Goal: Communication & Community: Answer question/provide support

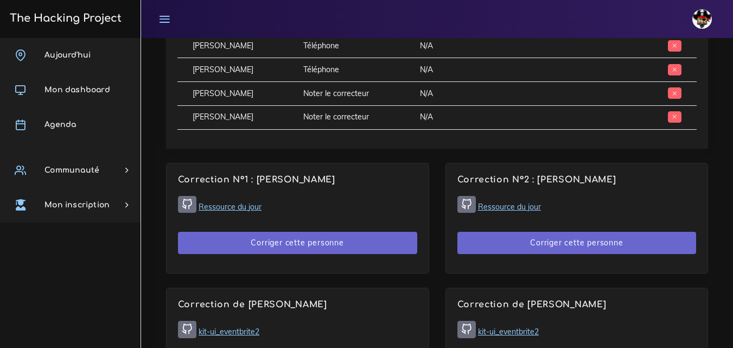
scroll to position [596, 0]
drag, startPoint x: 46, startPoint y: 280, endPoint x: 48, endPoint y: 38, distance: 241.8
click at [46, 280] on div "[DATE] Mon dashboard [GEOGRAPHIC_DATA] Communauté [GEOGRAPHIC_DATA] Certificati…" at bounding box center [70, 193] width 140 height 310
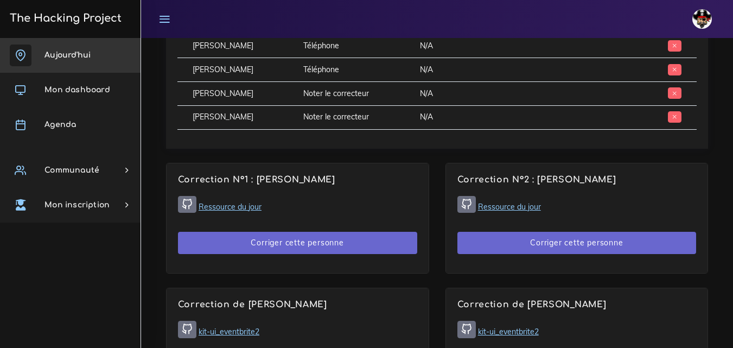
click at [73, 47] on link "Aujourd'hui" at bounding box center [70, 55] width 140 height 35
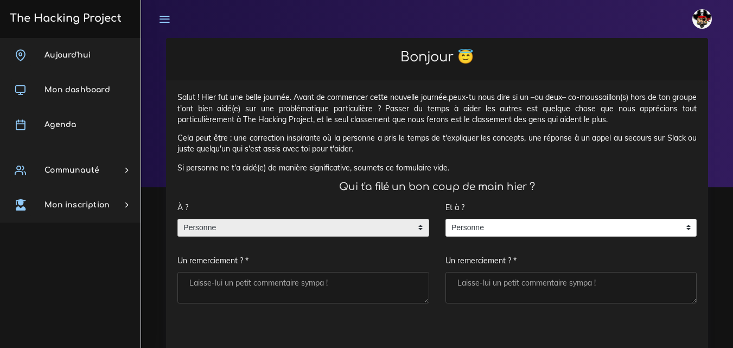
click at [249, 229] on span "Personne" at bounding box center [295, 227] width 234 height 17
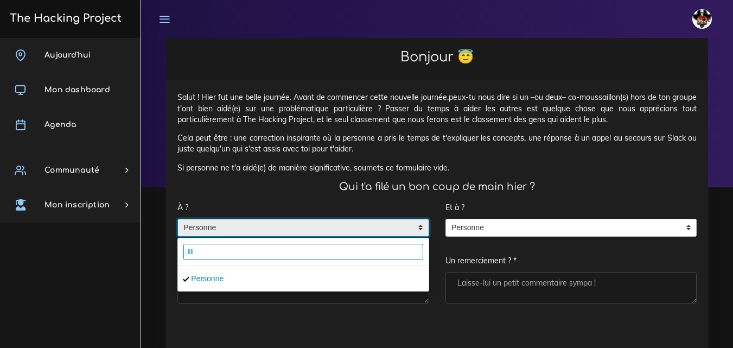
type input "lili"
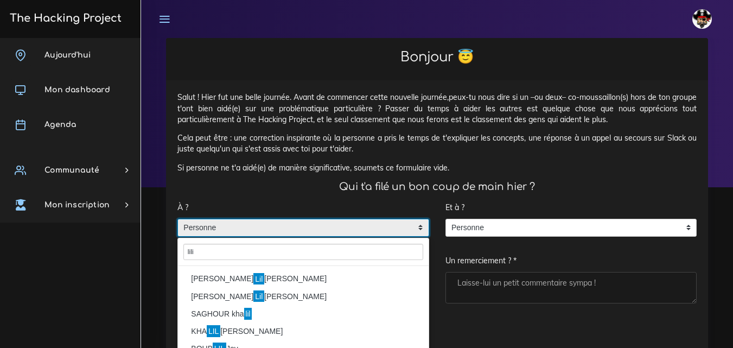
type textarea "n"
click at [253, 274] on mark "Lil" at bounding box center [258, 279] width 11 height 12
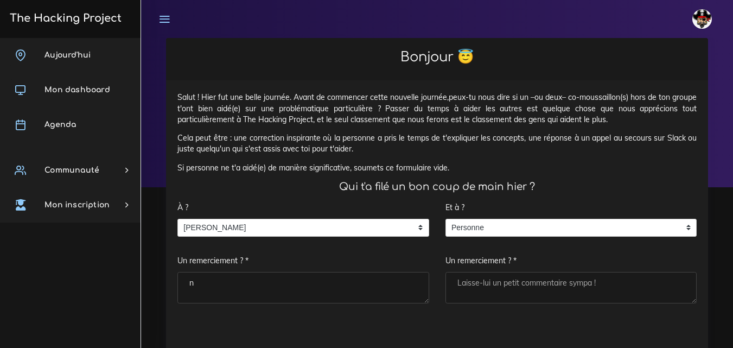
click at [223, 279] on textarea "n" at bounding box center [303, 287] width 252 height 31
type textarea "Merci"
click at [474, 281] on textarea "Un remerciement ? *" at bounding box center [571, 287] width 252 height 31
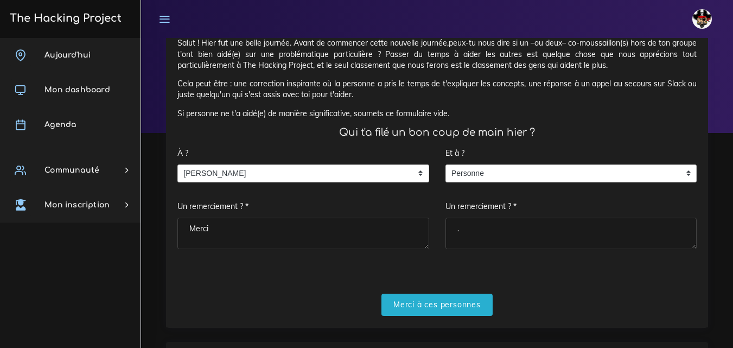
scroll to position [108, 0]
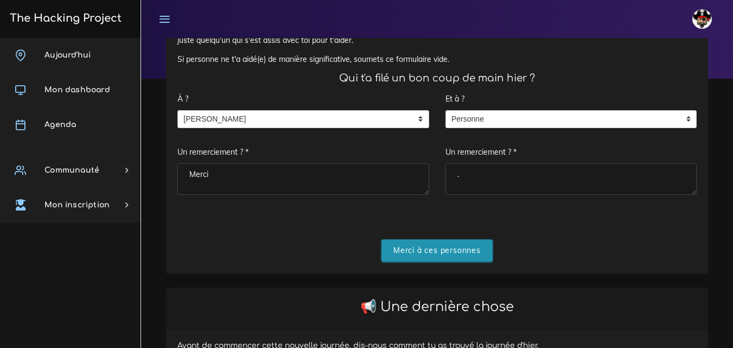
type textarea "."
click at [458, 253] on input "Merci à ces personnes" at bounding box center [436, 250] width 111 height 22
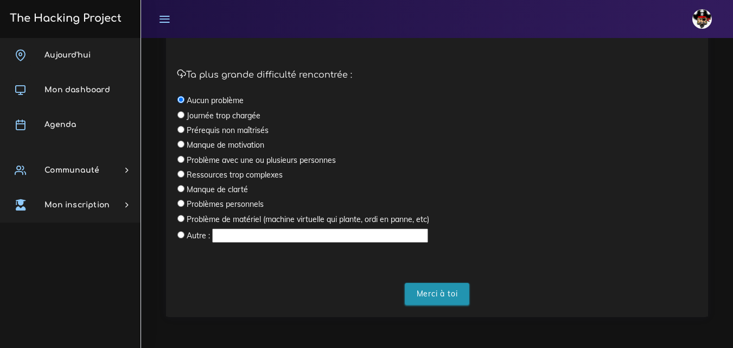
click at [436, 299] on input "Merci à toi" at bounding box center [437, 294] width 65 height 22
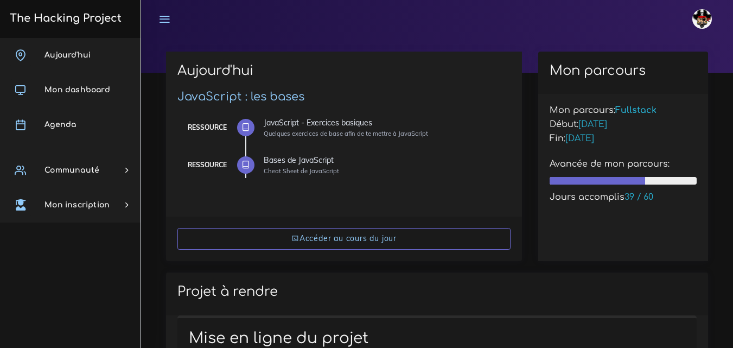
scroll to position [163, 0]
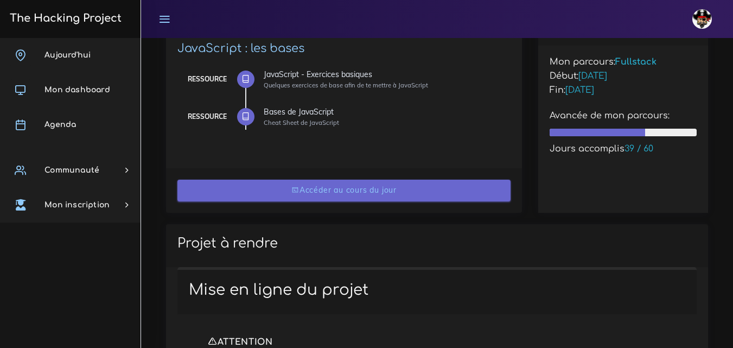
click at [349, 190] on link "Accéder au cours du jour" at bounding box center [343, 190] width 333 height 22
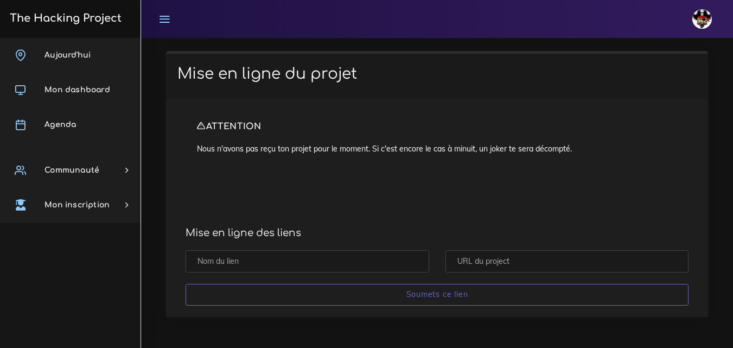
scroll to position [8452, 0]
drag, startPoint x: 178, startPoint y: 189, endPoint x: 688, endPoint y: 276, distance: 516.6
copy div "Ressource : Bases de JavaScript Bases de JavaScript Cheat Sheet de JavaScript 1…"
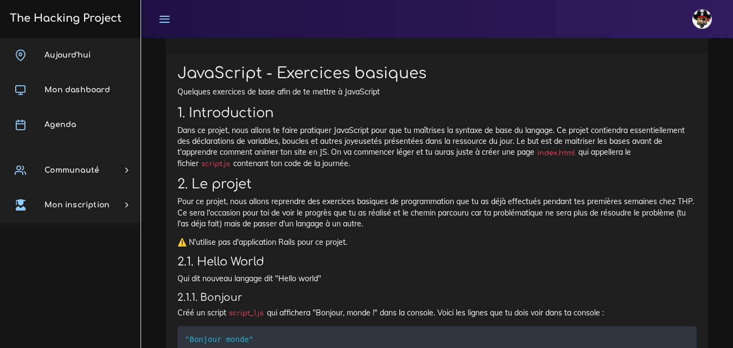
scroll to position [319, 0]
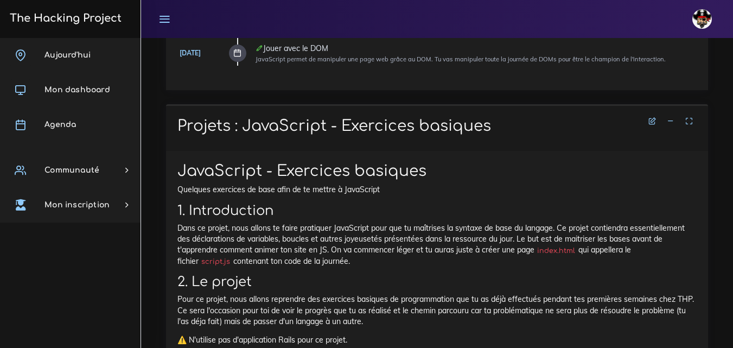
drag, startPoint x: 316, startPoint y: 250, endPoint x: 168, endPoint y: 125, distance: 193.5
copy div "Projets : JavaScript - Exercices basiques JavaScript - Exercices basiques Quelq…"
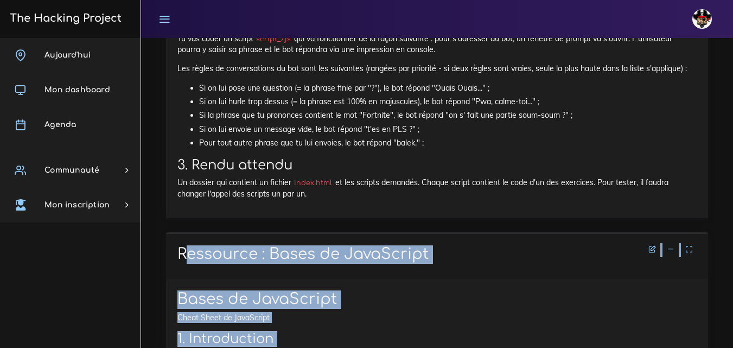
scroll to position [2488, 0]
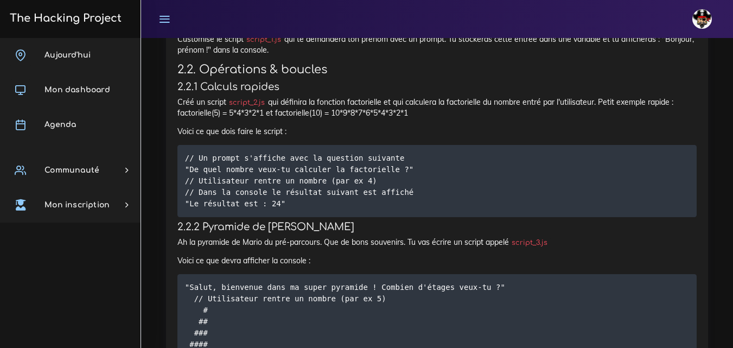
scroll to position [753, 0]
